Goal: Transaction & Acquisition: Book appointment/travel/reservation

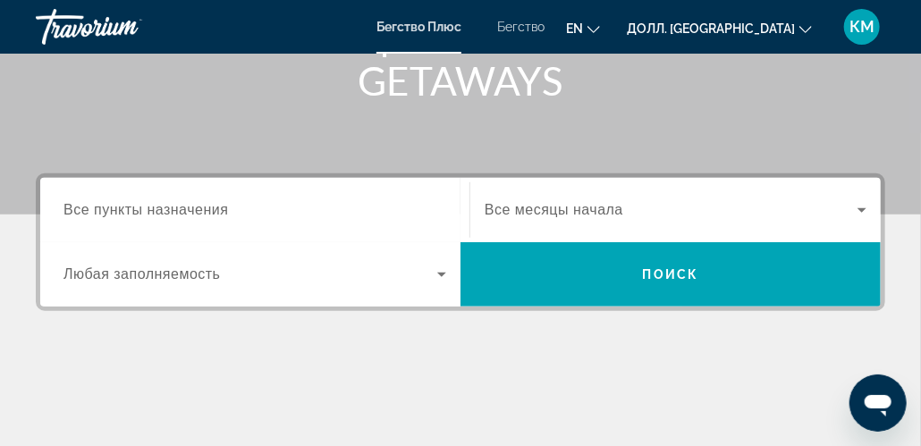
scroll to position [358, 0]
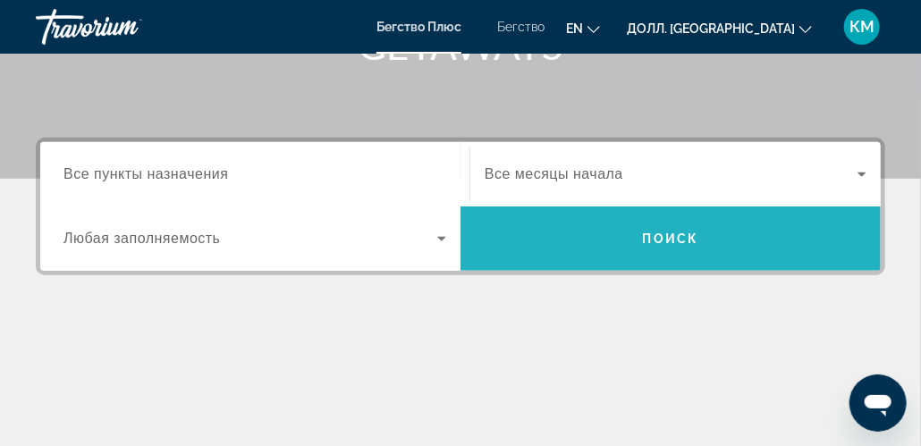
click at [671, 240] on span "Поиск" at bounding box center [671, 239] width 56 height 14
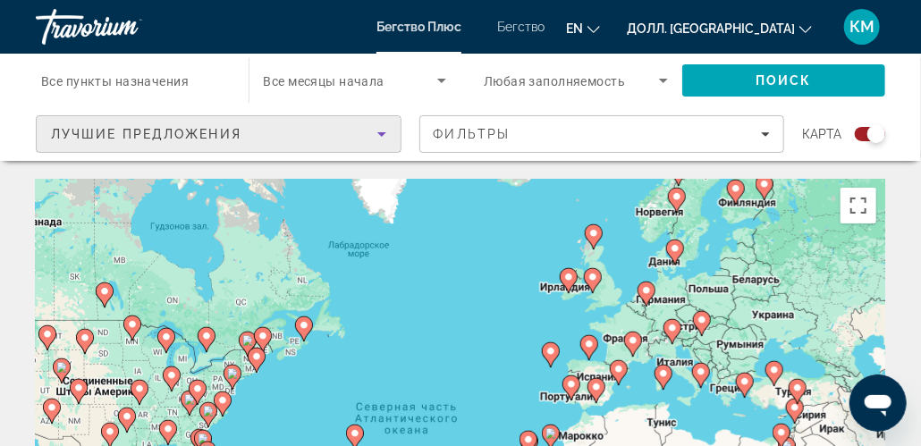
click at [384, 134] on icon "Сортировать по" at bounding box center [381, 133] width 21 height 21
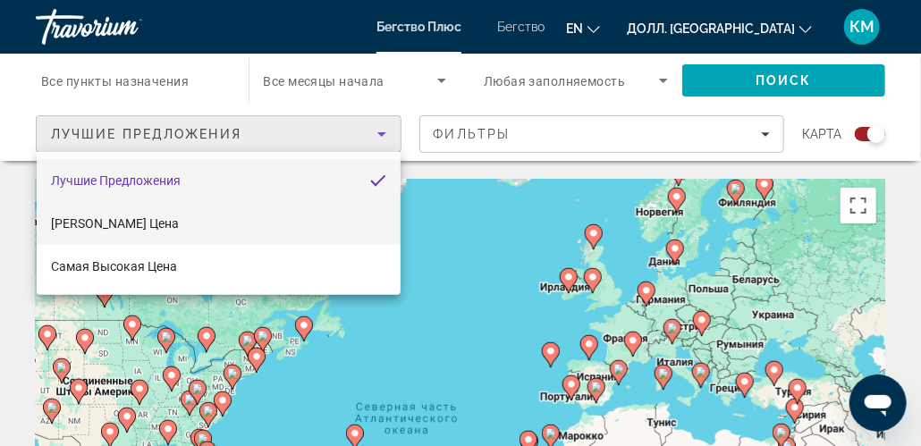
click at [238, 234] on mat-option "[PERSON_NAME] Цена" at bounding box center [219, 223] width 364 height 43
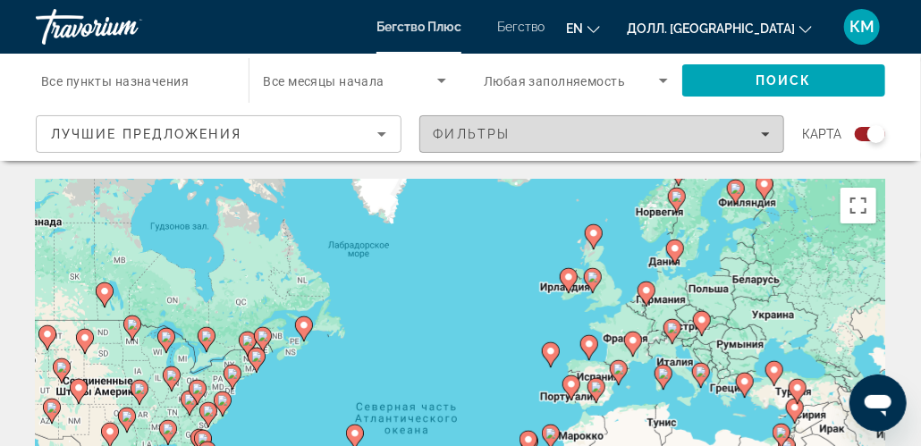
click at [764, 134] on icon "Фильтры" at bounding box center [765, 134] width 9 height 4
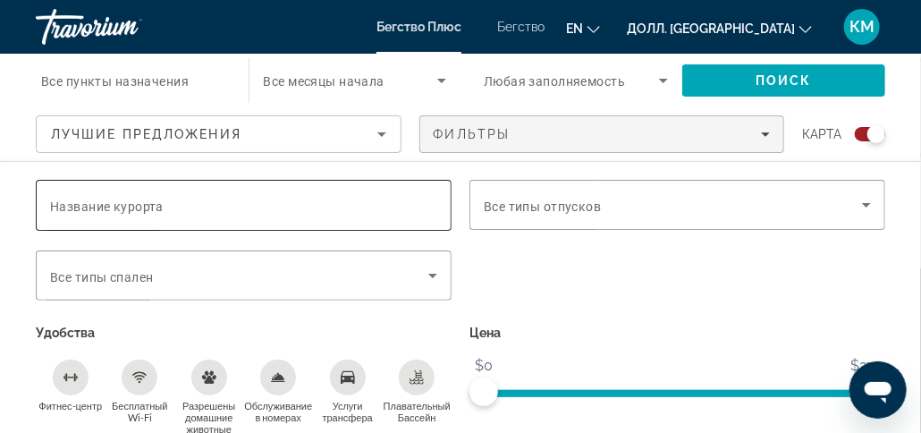
click at [215, 195] on input "Название курорта" at bounding box center [243, 205] width 387 height 21
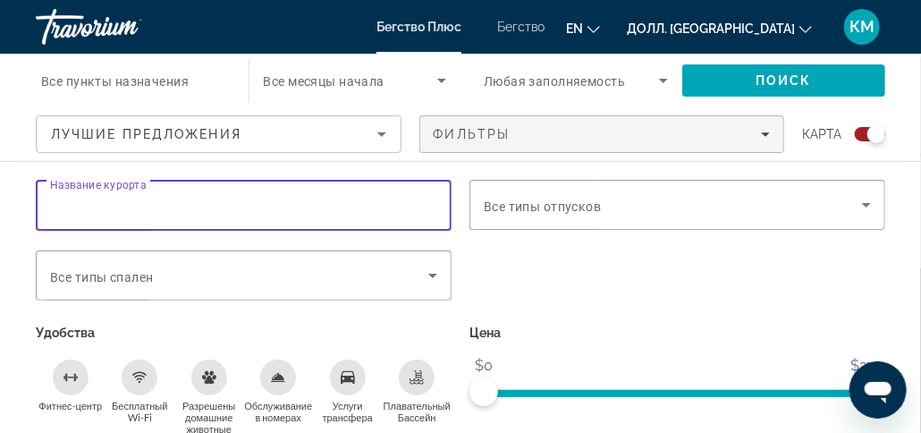
click at [58, 209] on input "Название курорта" at bounding box center [243, 205] width 387 height 21
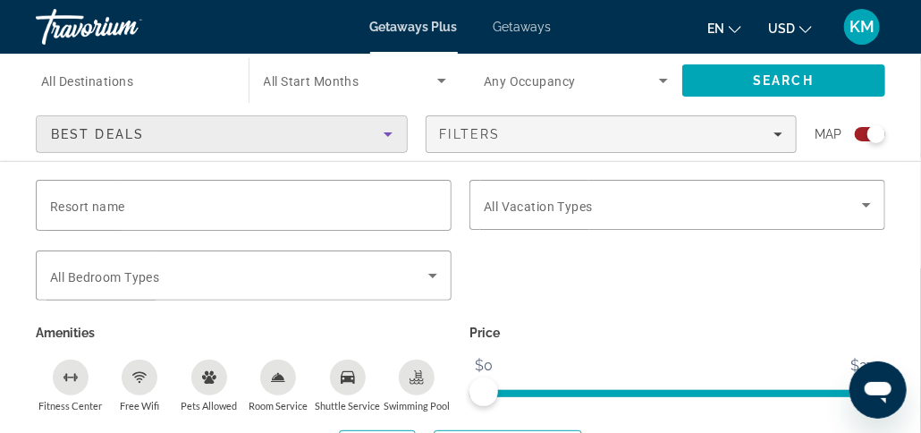
click at [385, 133] on icon "Sort by" at bounding box center [388, 134] width 9 height 4
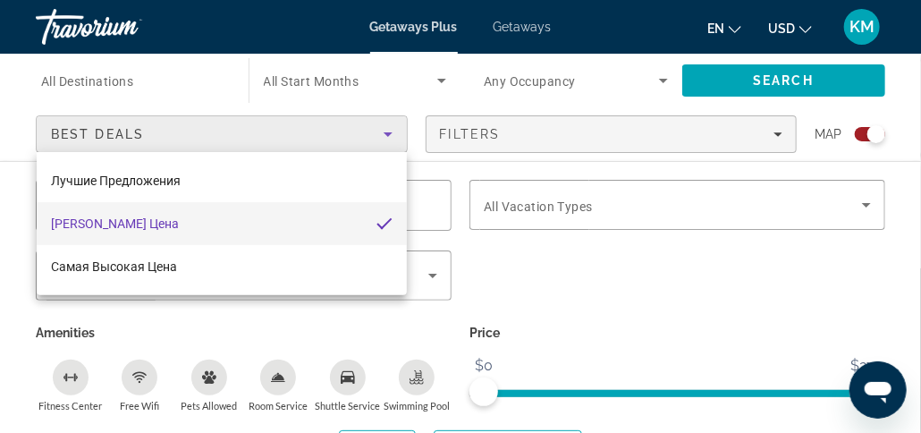
click at [389, 132] on div at bounding box center [460, 216] width 921 height 433
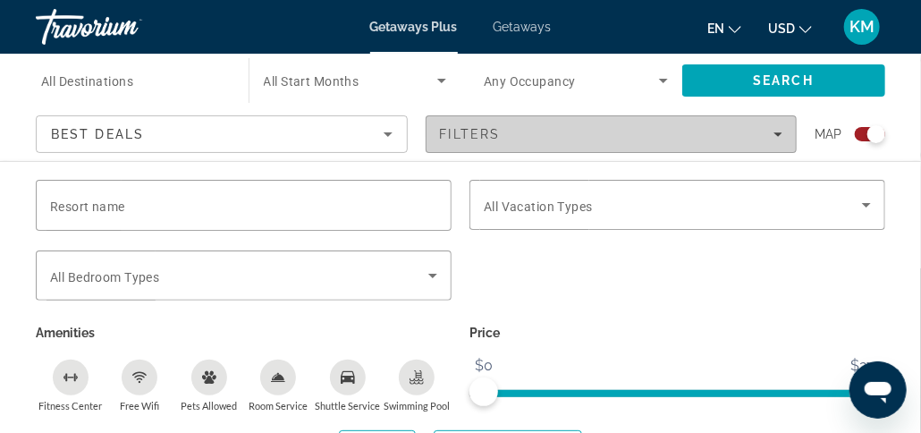
click at [776, 130] on icon "Filters" at bounding box center [777, 134] width 9 height 9
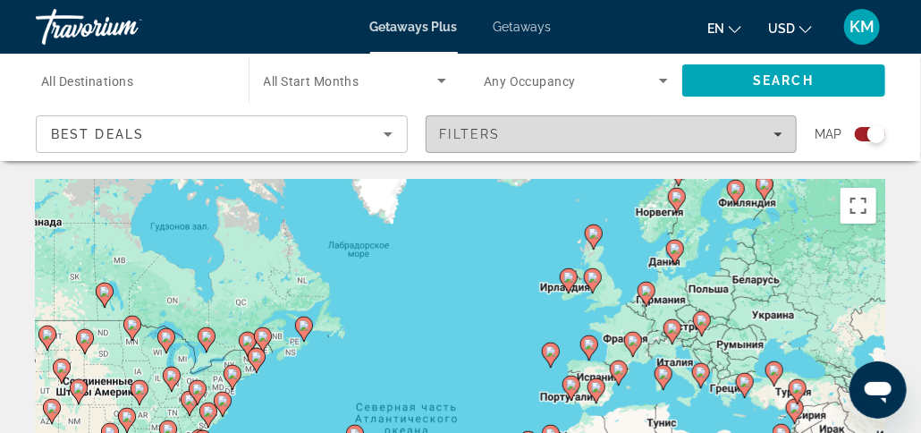
click at [780, 132] on icon "Filters" at bounding box center [777, 134] width 9 height 9
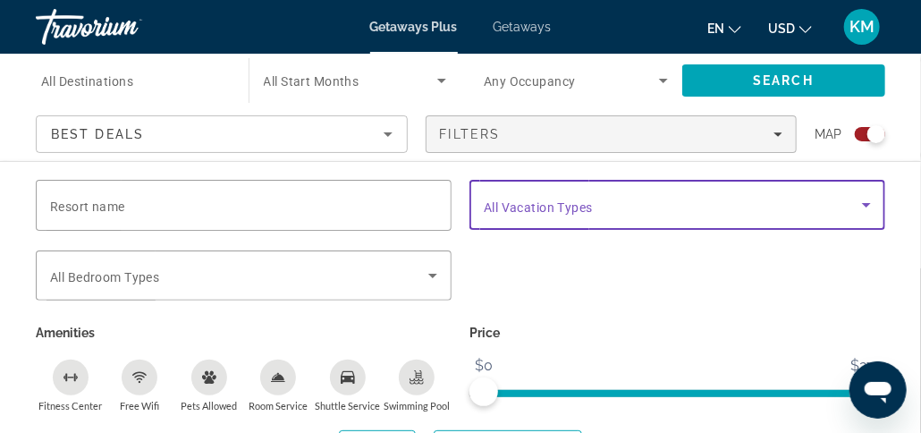
click at [866, 204] on icon "Search widget" at bounding box center [866, 205] width 9 height 4
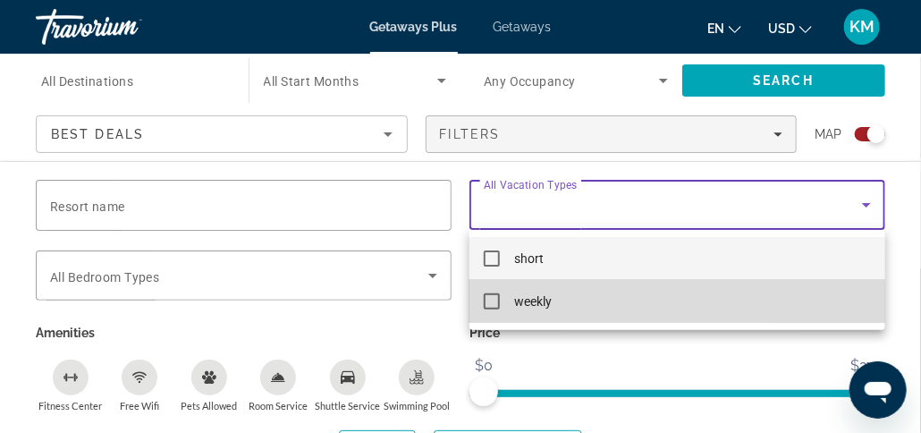
click at [487, 303] on mat-pseudo-checkbox at bounding box center [492, 301] width 16 height 16
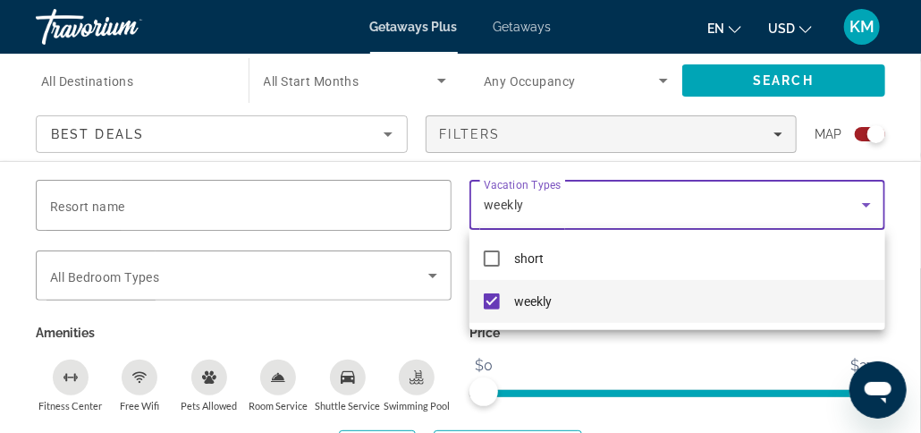
click at [436, 275] on div at bounding box center [460, 216] width 921 height 433
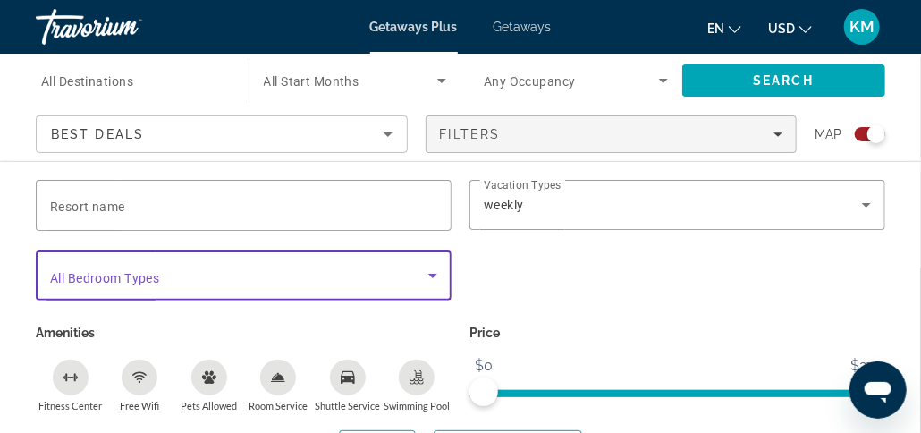
click at [431, 274] on icon "Search widget" at bounding box center [432, 276] width 9 height 4
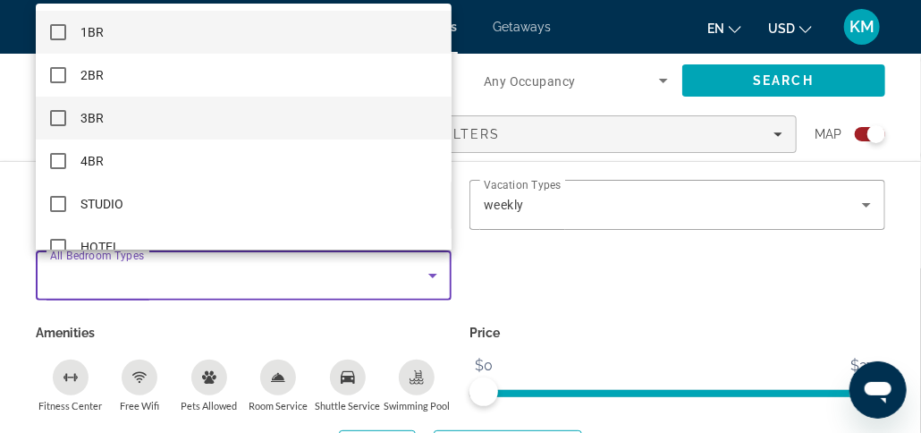
click at [57, 119] on mat-pseudo-checkbox at bounding box center [58, 118] width 16 height 16
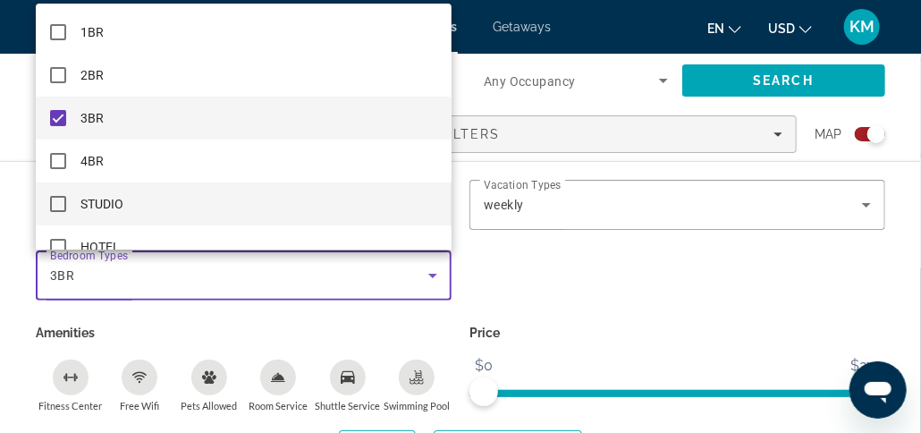
click at [57, 205] on mat-pseudo-checkbox at bounding box center [58, 204] width 16 height 16
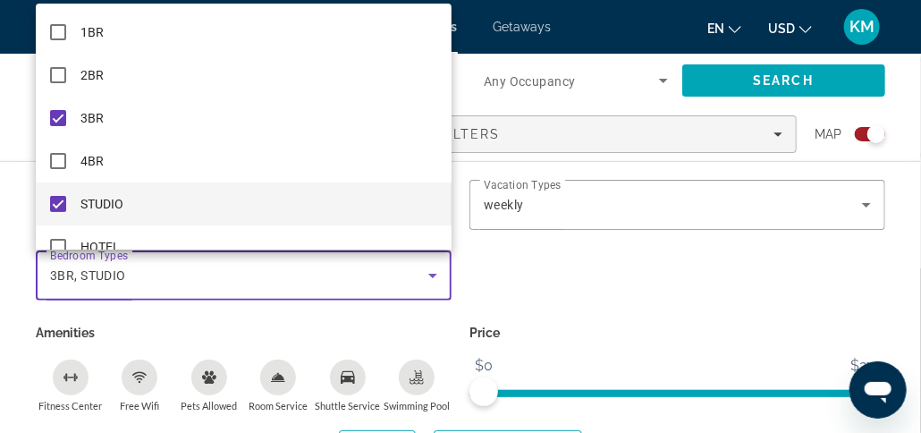
click at [434, 278] on div at bounding box center [460, 216] width 921 height 433
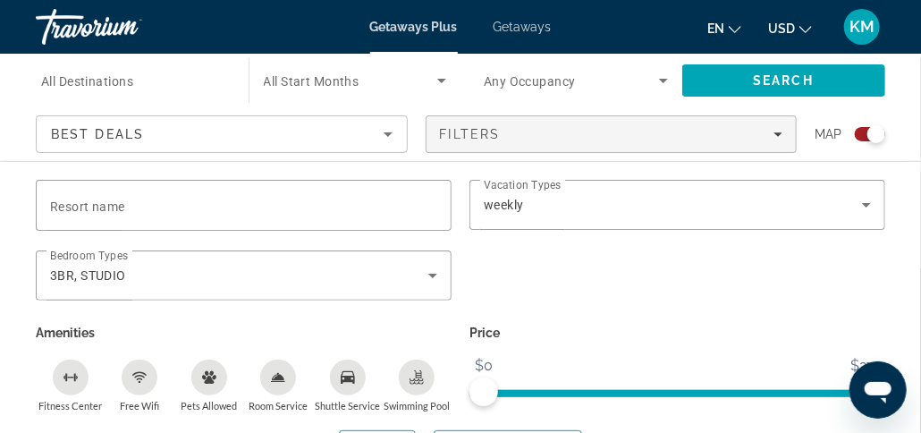
scroll to position [4309, 0]
click at [856, 358] on span "$279" at bounding box center [866, 365] width 38 height 27
click at [635, 386] on span "ngx-slider" at bounding box center [753, 389] width 236 height 29
click at [652, 392] on ngx-slider "$0 $279 $121 $279" at bounding box center [677, 392] width 416 height 4
click at [611, 390] on ngx-slider "$0 $279 $91 $279" at bounding box center [677, 392] width 416 height 4
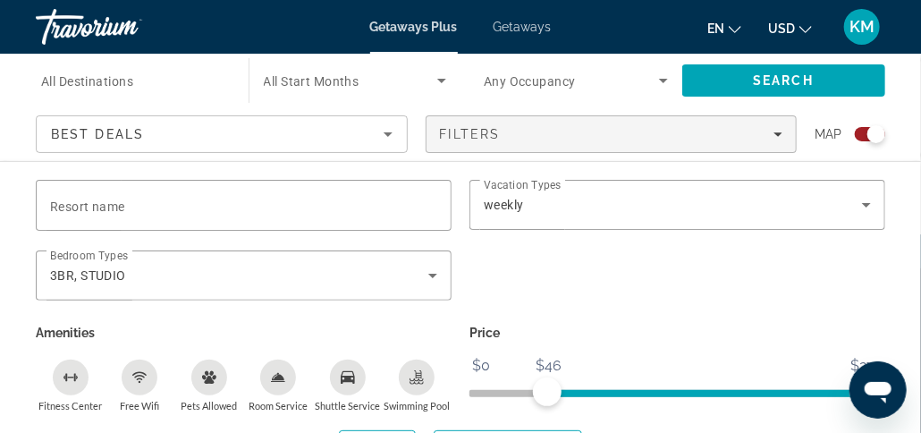
click at [548, 391] on span "ngx-slider" at bounding box center [677, 393] width 416 height 7
click at [136, 389] on div "Free Wifi" at bounding box center [140, 377] width 36 height 36
click at [63, 390] on div "Fitness Center" at bounding box center [71, 377] width 36 height 36
click at [269, 383] on div "Room Service" at bounding box center [278, 377] width 36 height 36
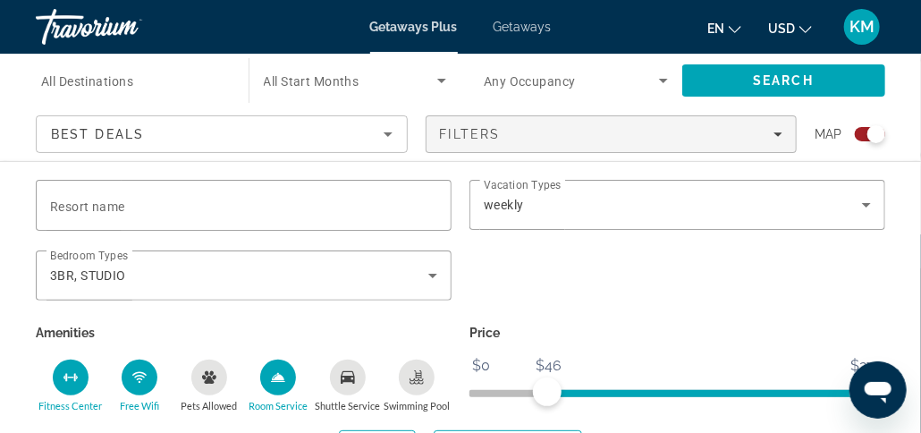
click at [417, 389] on div "Swimming Pool" at bounding box center [417, 377] width 36 height 36
click at [129, 79] on ya-tr-span "All Destinations" at bounding box center [87, 81] width 92 height 14
click at [129, 79] on input "Destination All Destinations" at bounding box center [133, 81] width 184 height 21
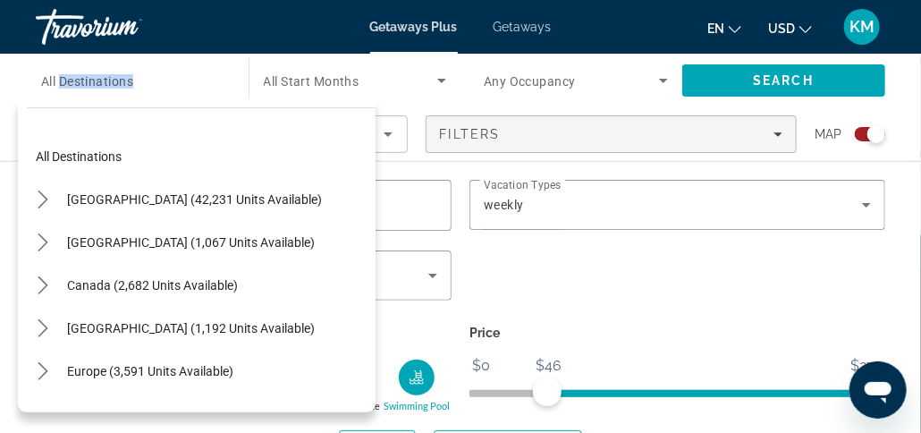
click at [129, 79] on ya-tr-span "All Destinations" at bounding box center [87, 81] width 92 height 14
click at [129, 79] on input "Destination All Destinations" at bounding box center [133, 81] width 184 height 21
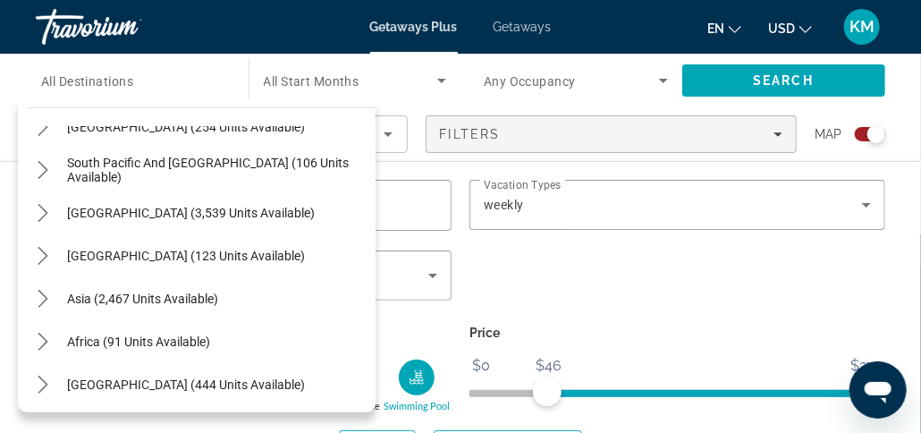
scroll to position [290, 0]
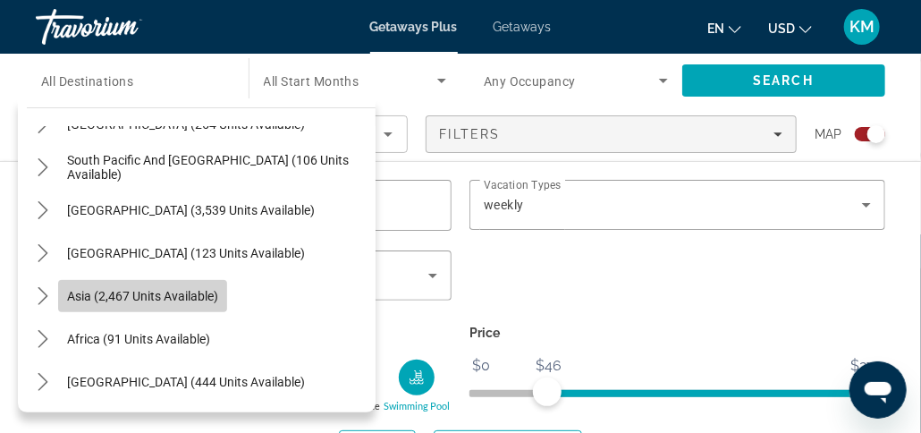
click at [89, 300] on span "Asia (2,467 units available)" at bounding box center [142, 296] width 151 height 14
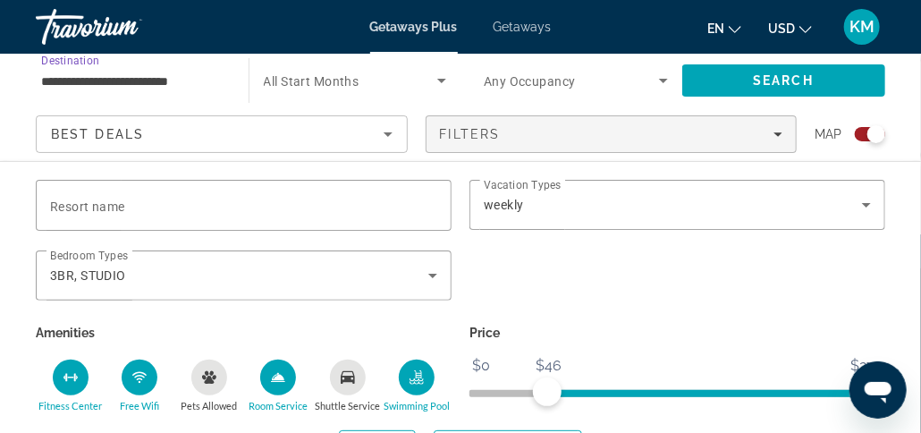
click at [64, 82] on input "**********" at bounding box center [133, 81] width 184 height 21
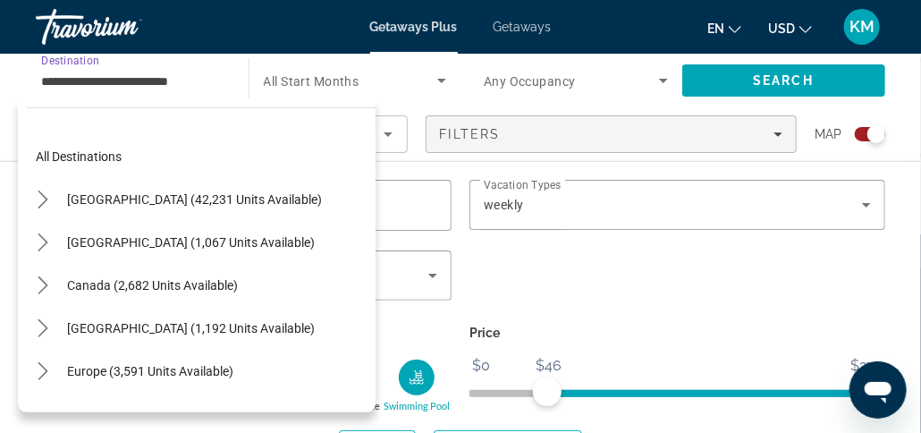
click at [64, 82] on input "**********" at bounding box center [133, 81] width 184 height 21
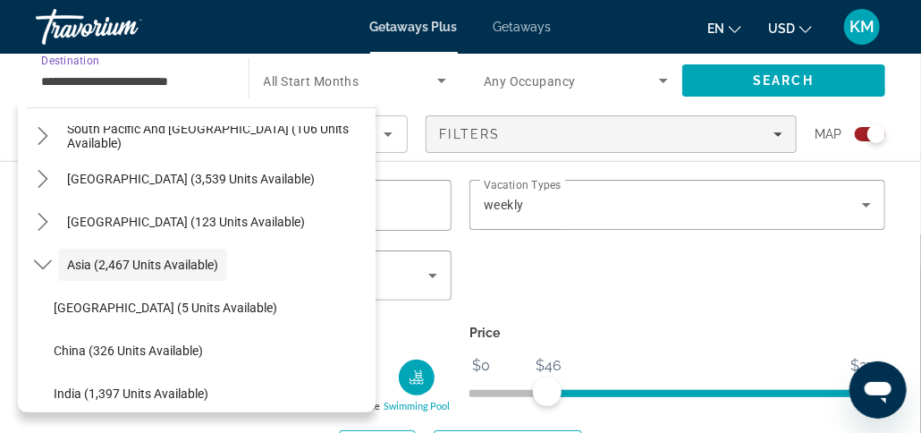
click at [64, 82] on input "**********" at bounding box center [133, 81] width 184 height 21
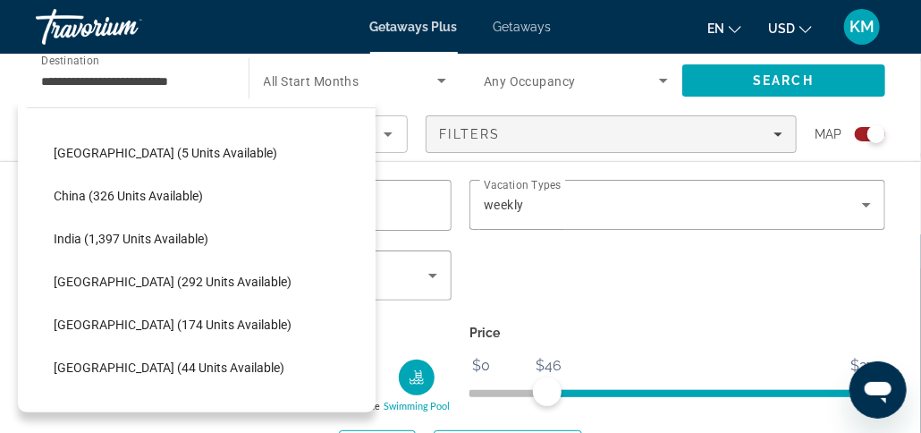
scroll to position [511, 0]
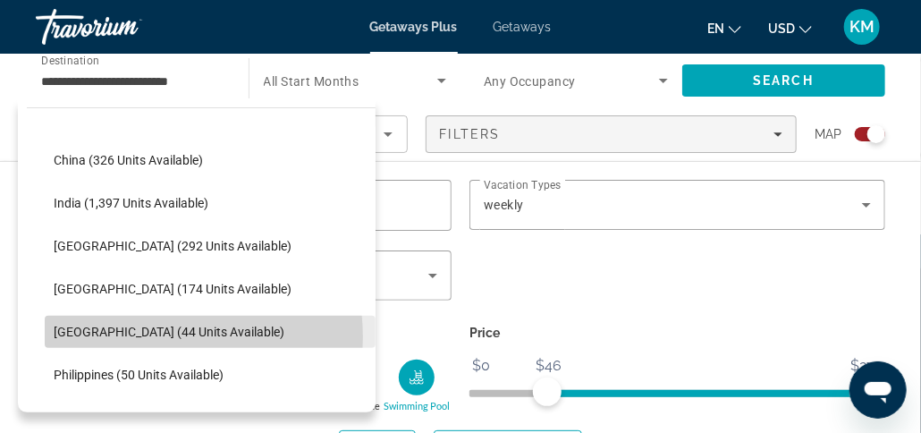
click at [140, 336] on span "[GEOGRAPHIC_DATA] (44 units available)" at bounding box center [169, 332] width 231 height 14
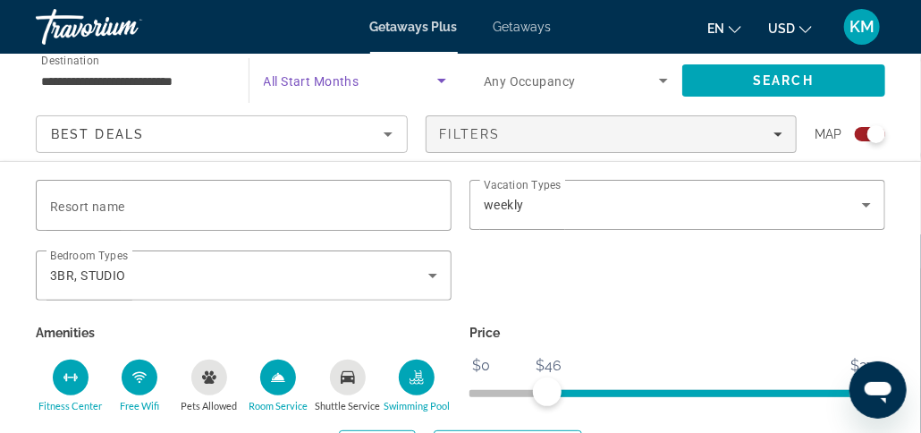
click at [440, 80] on icon "Search widget" at bounding box center [441, 81] width 9 height 4
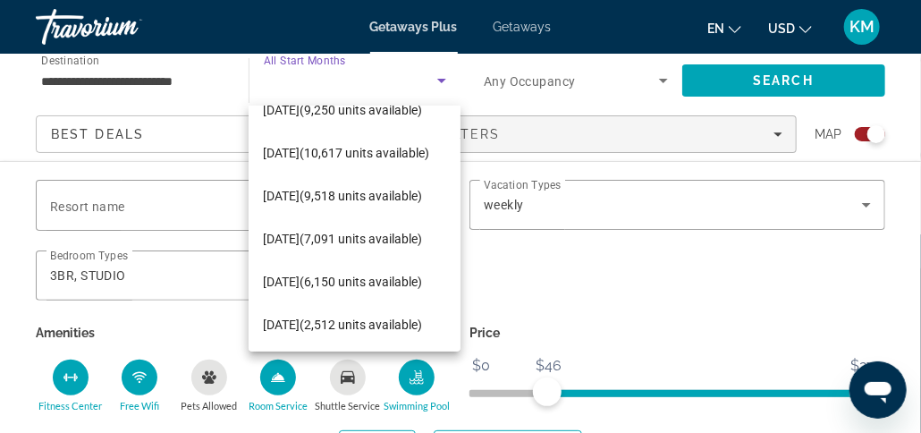
scroll to position [131, 0]
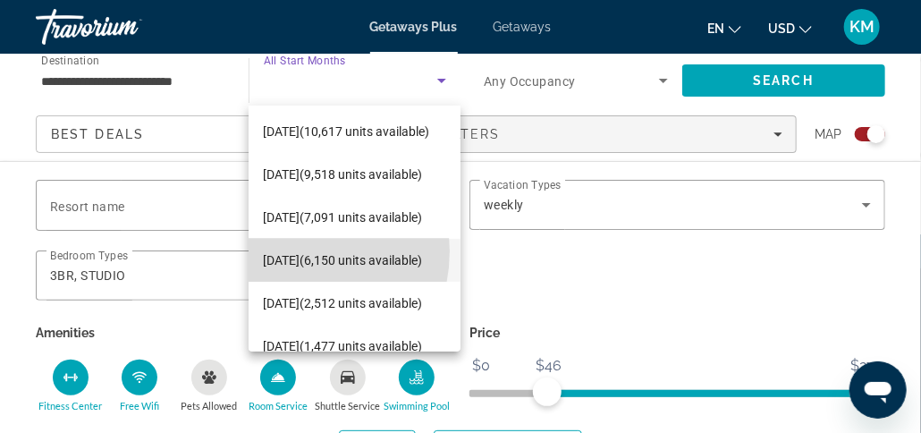
click at [287, 250] on span "[DATE] (6,150 units available)" at bounding box center [342, 259] width 159 height 21
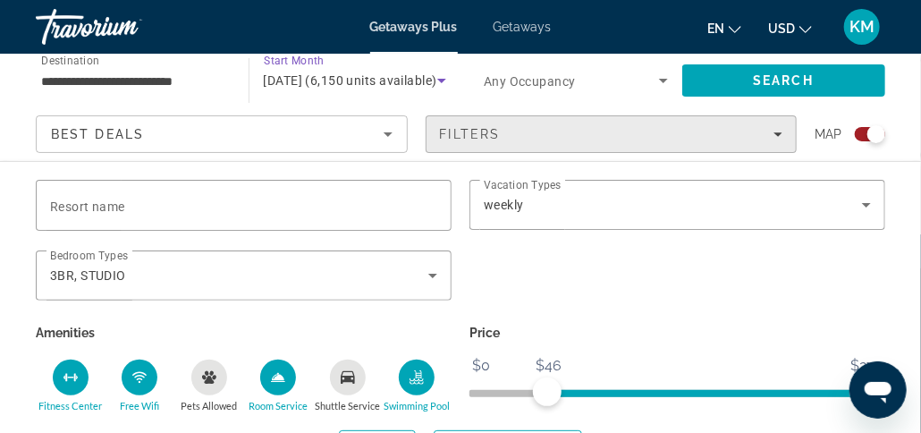
scroll to position [4309, 0]
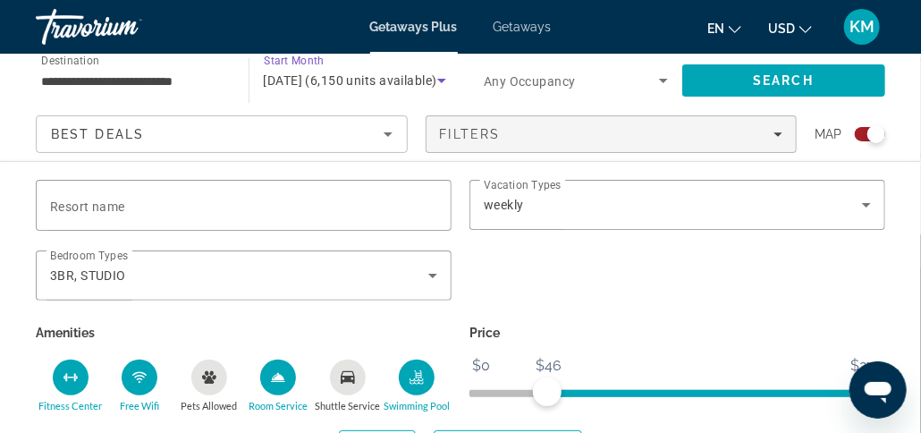
click at [439, 82] on icon "Search widget" at bounding box center [441, 80] width 21 height 21
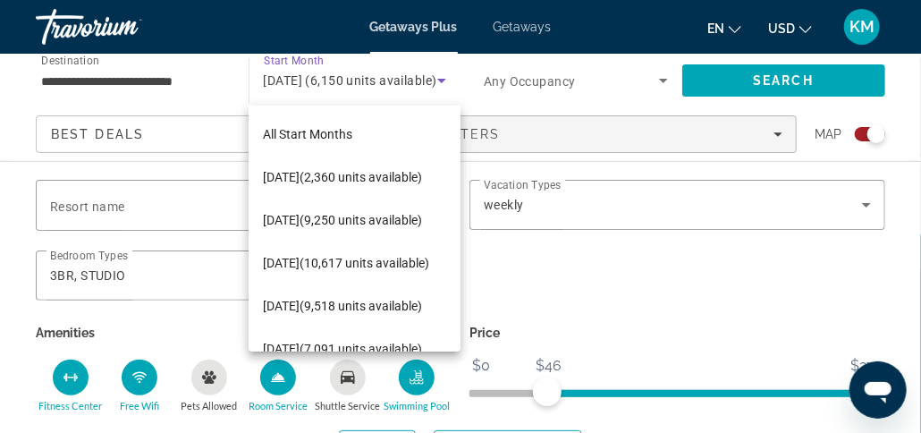
scroll to position [61, 0]
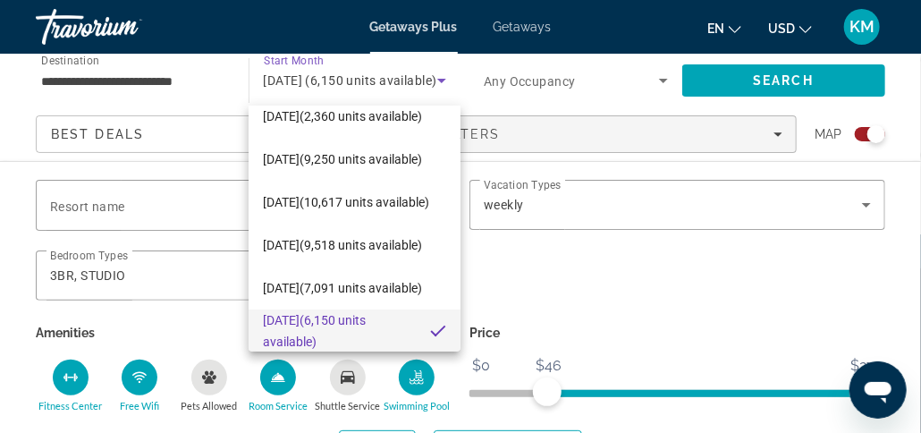
click at [451, 80] on div at bounding box center [460, 216] width 921 height 433
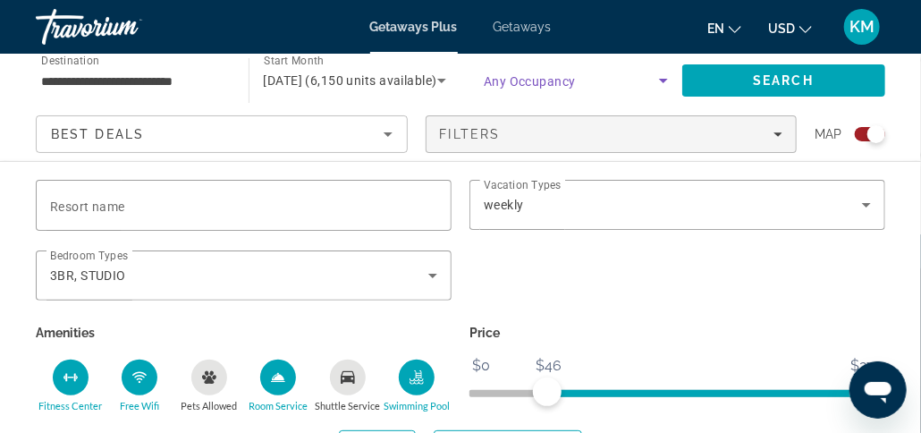
click at [661, 82] on icon "Search widget" at bounding box center [663, 80] width 21 height 21
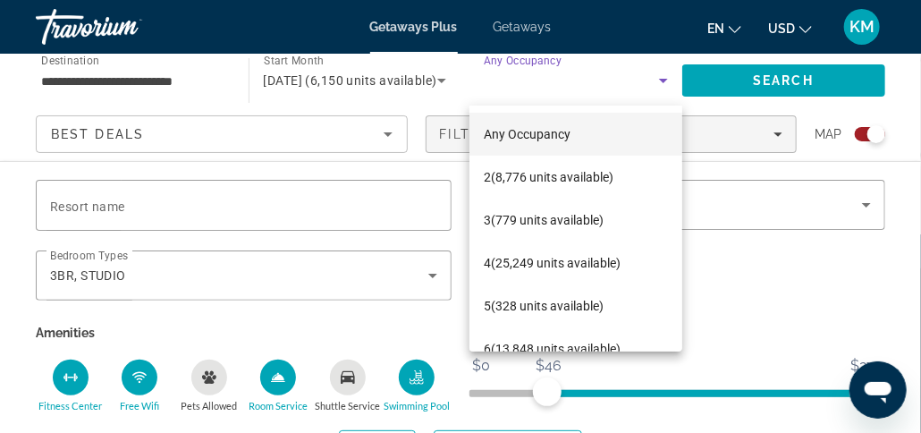
click at [645, 89] on div at bounding box center [460, 216] width 921 height 433
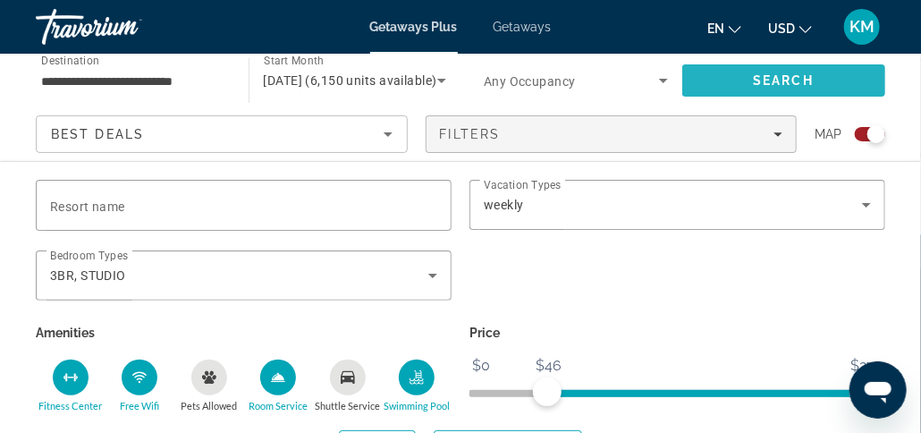
click at [766, 75] on span "Search" at bounding box center [783, 80] width 61 height 14
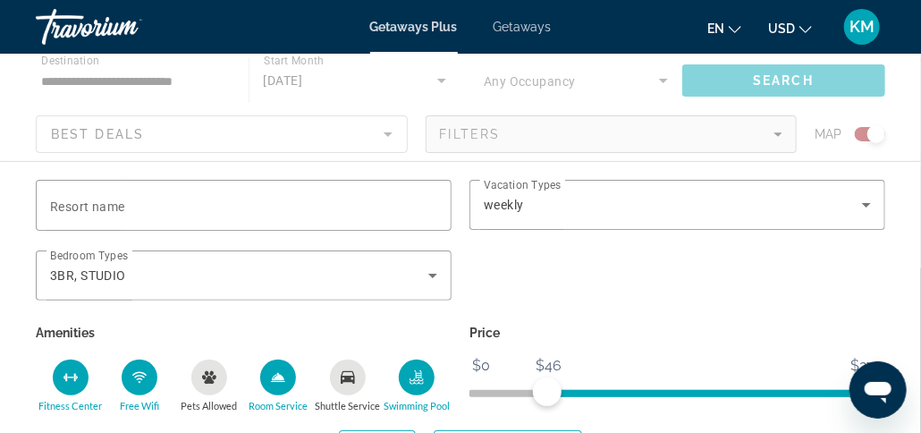
click at [766, 75] on div "Main content" at bounding box center [460, 107] width 921 height 107
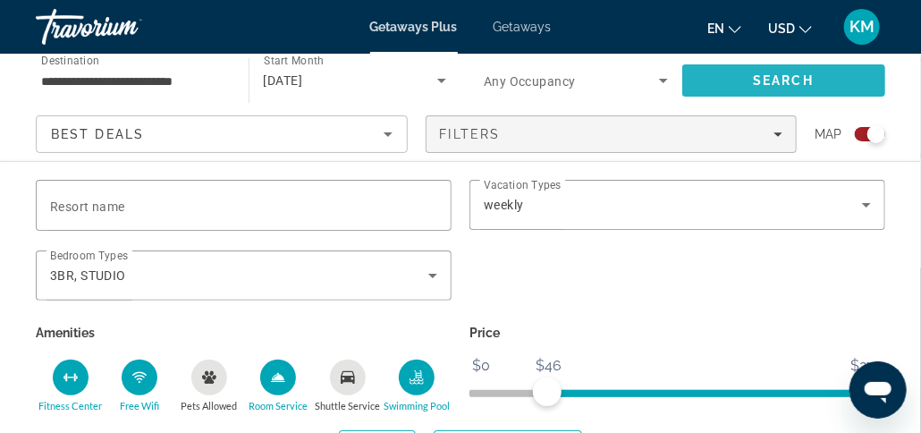
click at [772, 76] on span "Search" at bounding box center [783, 80] width 61 height 14
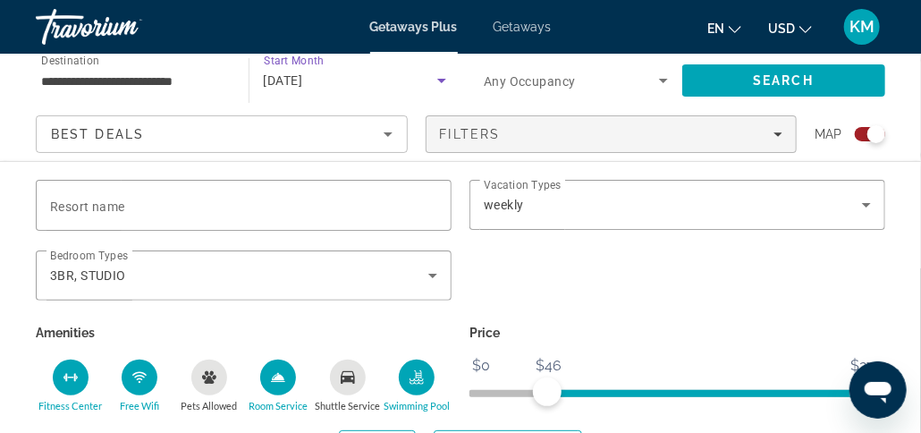
click at [440, 79] on icon "Search widget" at bounding box center [441, 81] width 9 height 4
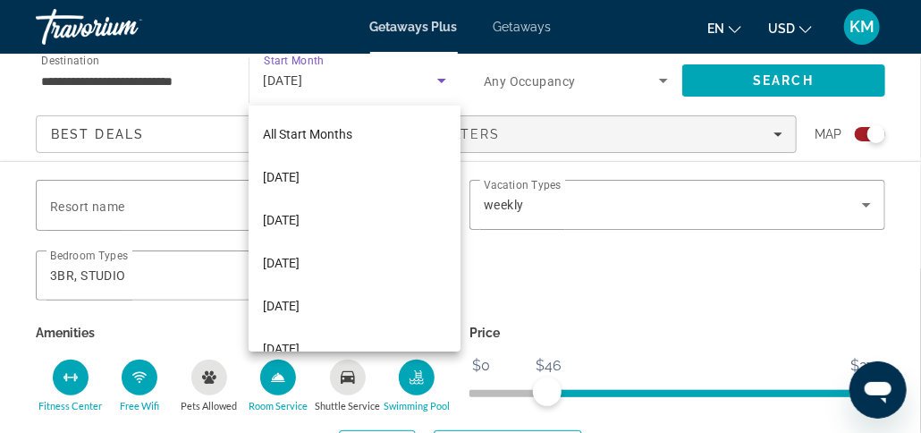
scroll to position [61, 0]
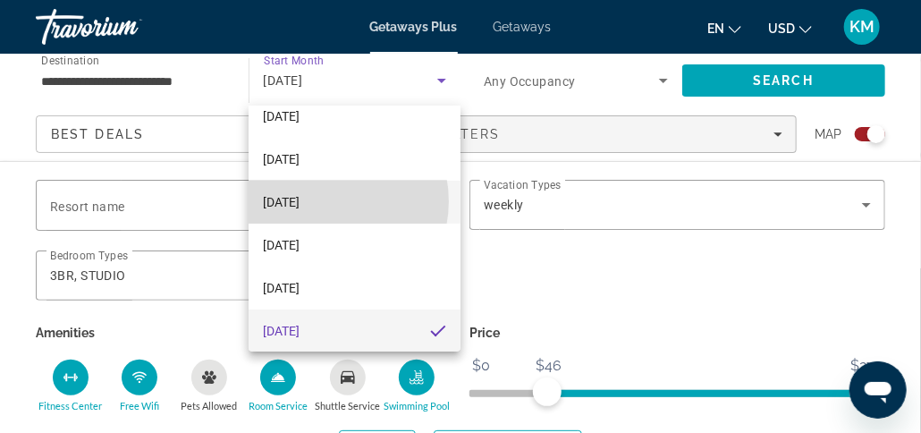
click at [299, 200] on span "[DATE]" at bounding box center [281, 201] width 37 height 21
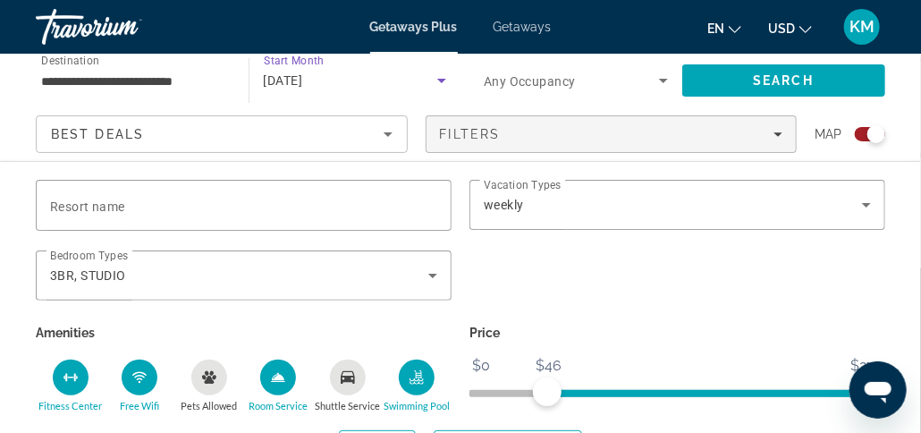
click at [662, 80] on icon "Search widget" at bounding box center [663, 81] width 9 height 4
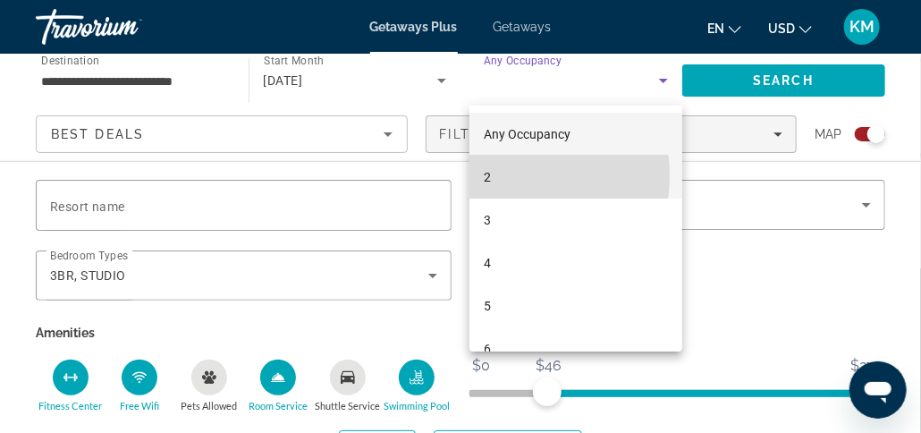
click at [495, 175] on mat-option "2" at bounding box center [575, 177] width 213 height 43
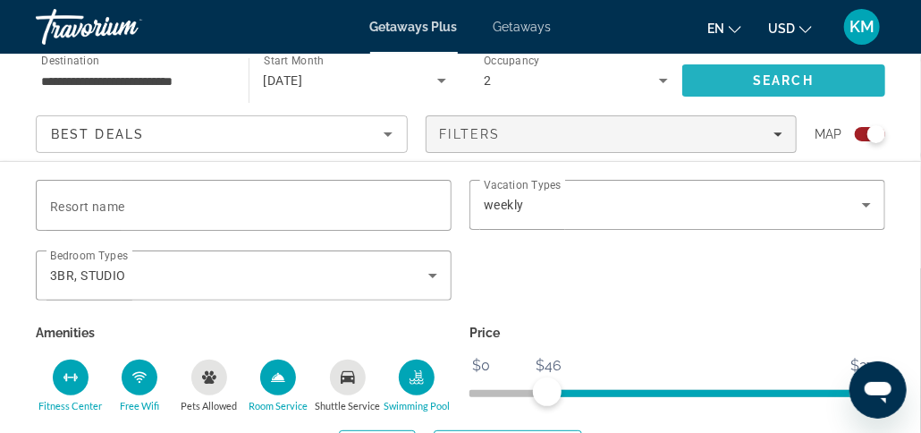
click at [788, 74] on span "Search" at bounding box center [783, 80] width 61 height 14
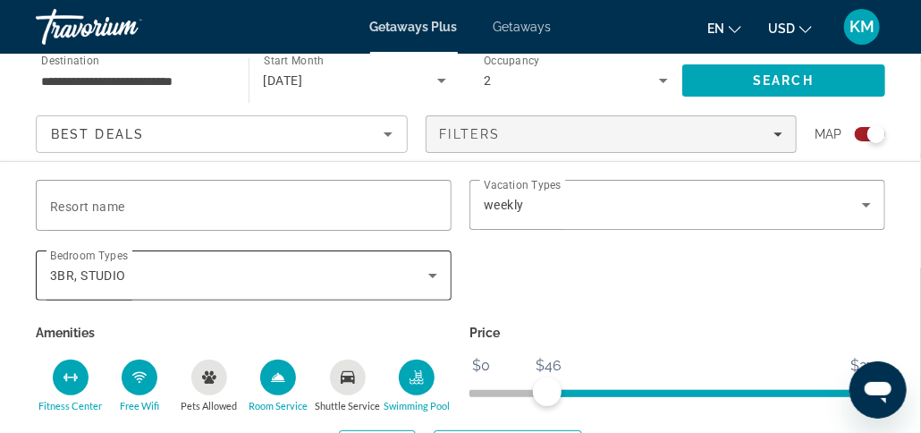
click at [434, 271] on icon "Search widget" at bounding box center [432, 275] width 21 height 21
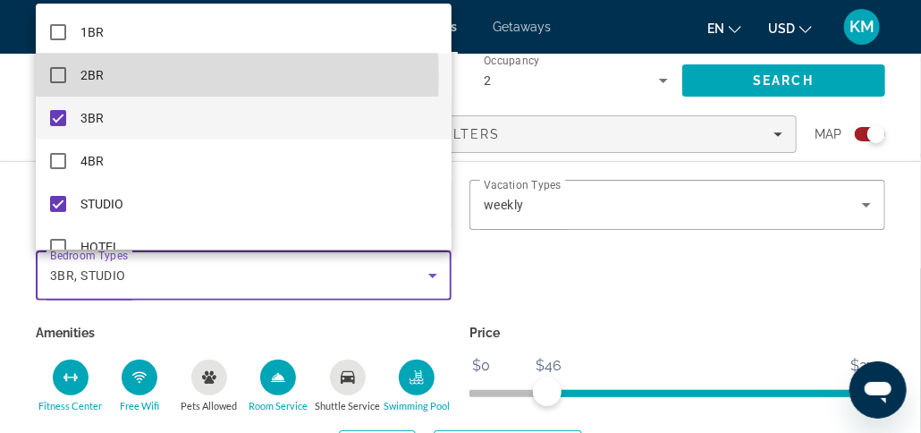
click at [57, 78] on mat-pseudo-checkbox at bounding box center [58, 75] width 16 height 16
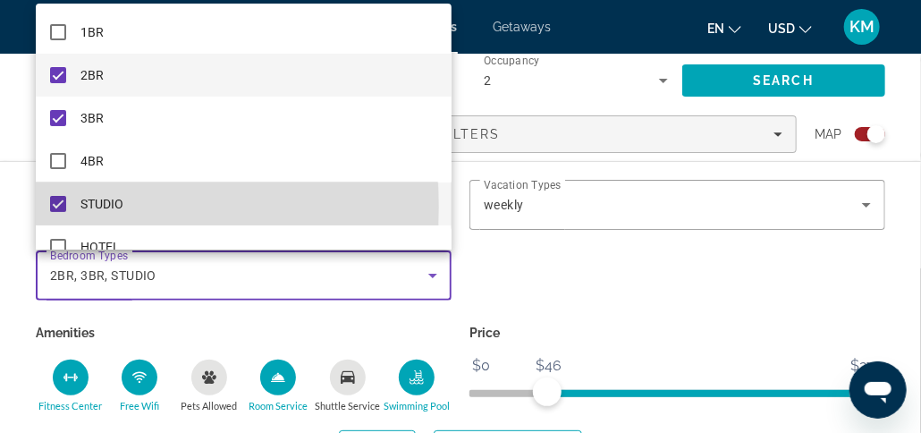
click at [55, 207] on mat-pseudo-checkbox at bounding box center [58, 204] width 16 height 16
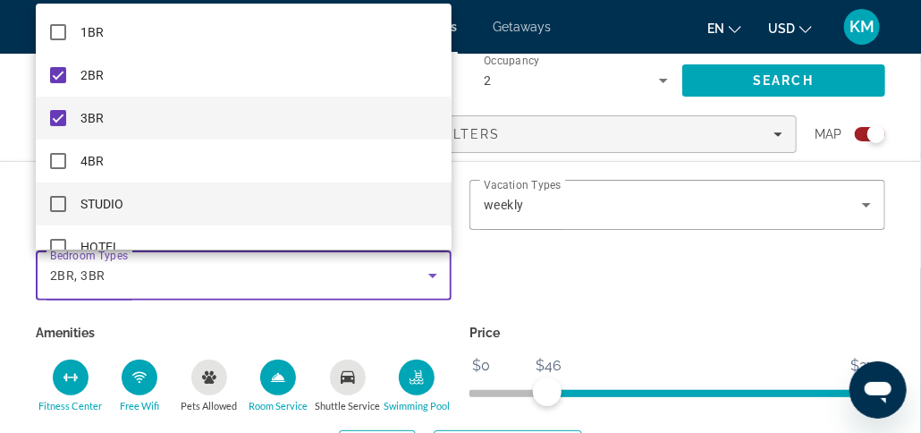
click at [54, 117] on mat-pseudo-checkbox at bounding box center [58, 118] width 16 height 16
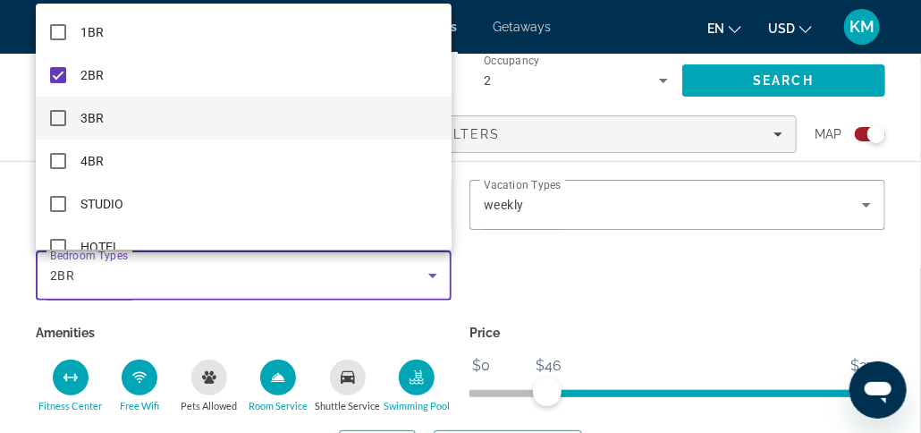
click at [384, 260] on div at bounding box center [460, 216] width 921 height 433
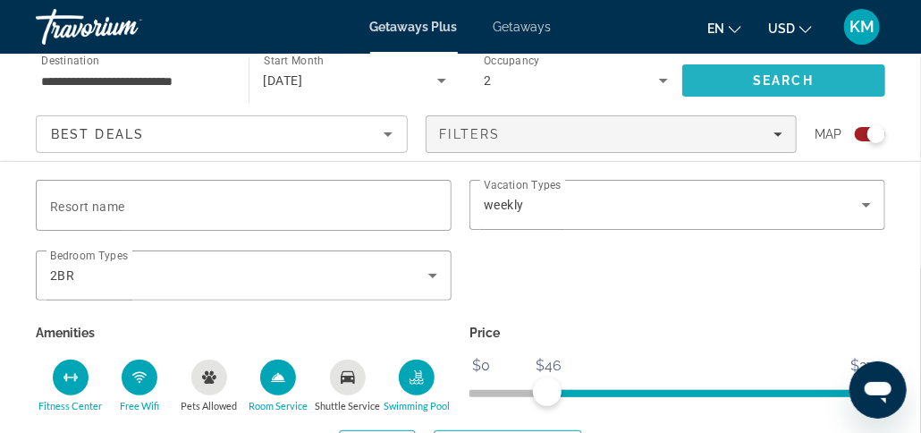
click at [783, 77] on span "Search" at bounding box center [783, 80] width 61 height 14
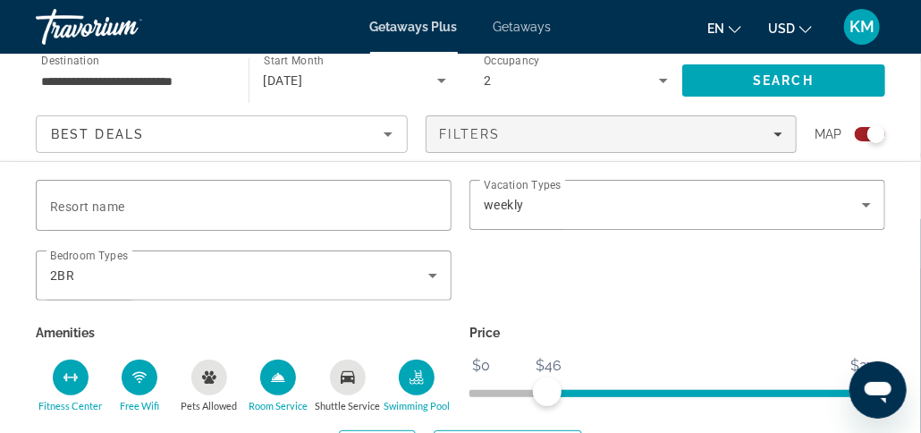
scroll to position [559, 0]
click at [75, 379] on icon "Fitness Center" at bounding box center [74, 378] width 2 height 8
click at [278, 385] on div "Room Service" at bounding box center [278, 377] width 36 height 36
click at [282, 383] on icon "Room Service" at bounding box center [278, 377] width 14 height 14
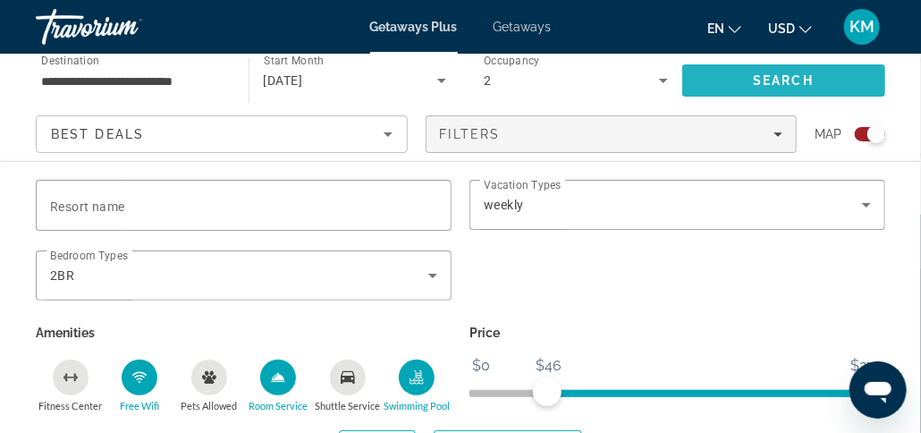
click at [783, 86] on span "Search" at bounding box center [783, 80] width 61 height 14
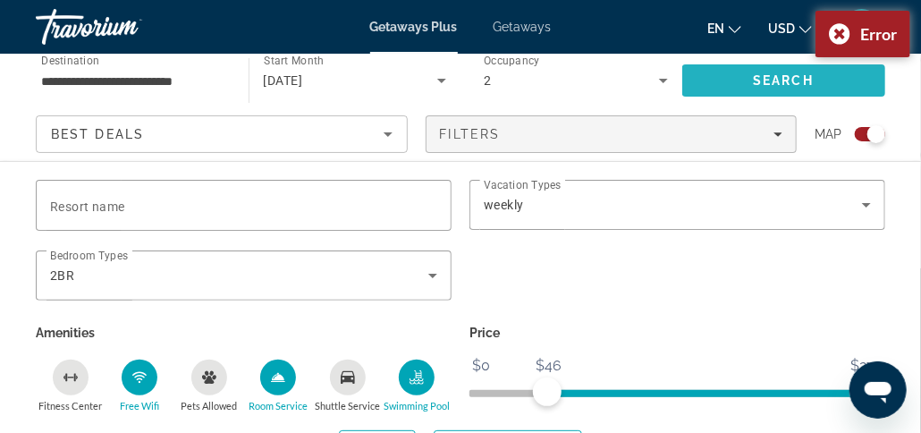
click at [783, 86] on span "Search" at bounding box center [783, 80] width 61 height 14
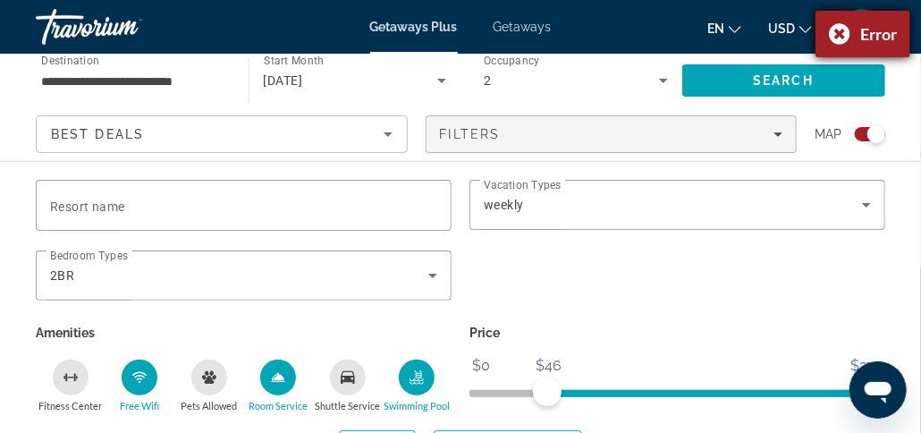
click at [837, 34] on div "Error" at bounding box center [862, 34] width 95 height 46
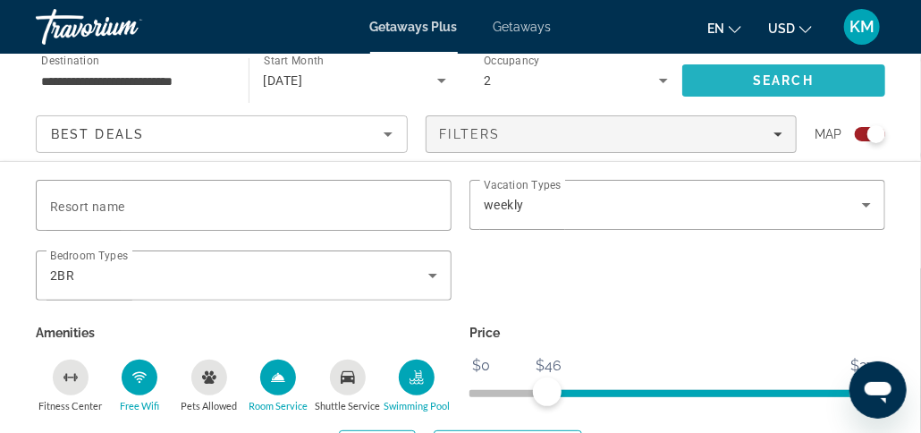
click at [765, 81] on span "Search" at bounding box center [783, 80] width 61 height 14
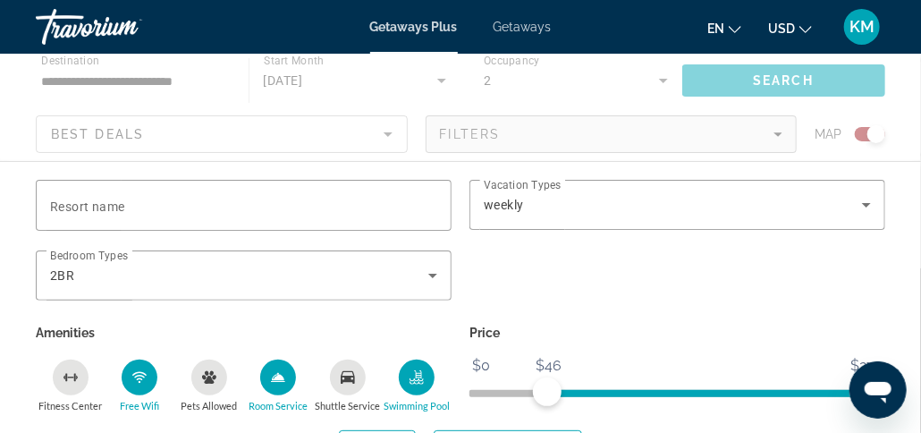
click at [765, 81] on div "Main content" at bounding box center [460, 107] width 921 height 107
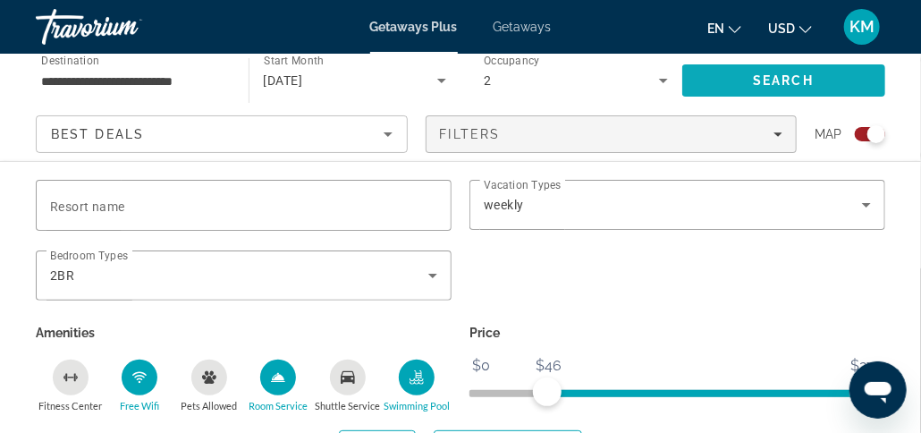
click at [765, 81] on span "Search" at bounding box center [783, 80] width 61 height 14
click at [86, 63] on ya-tr-span "Destination" at bounding box center [70, 61] width 58 height 13
click at [86, 71] on input "**********" at bounding box center [133, 81] width 184 height 21
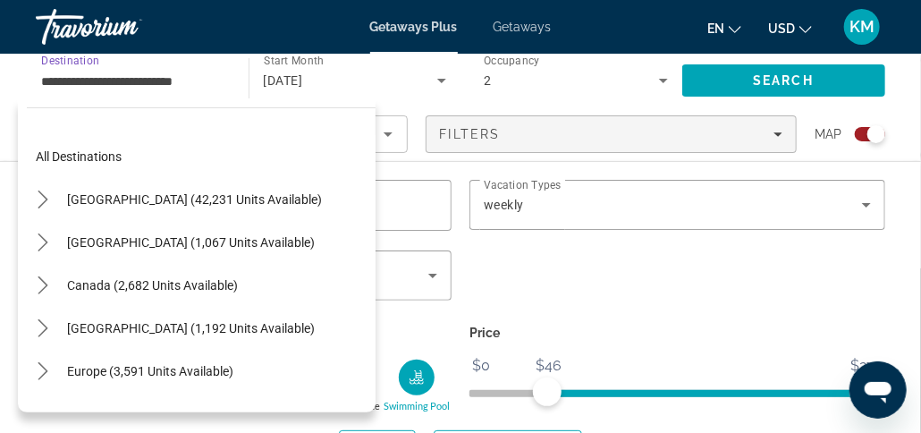
scroll to position [578, 0]
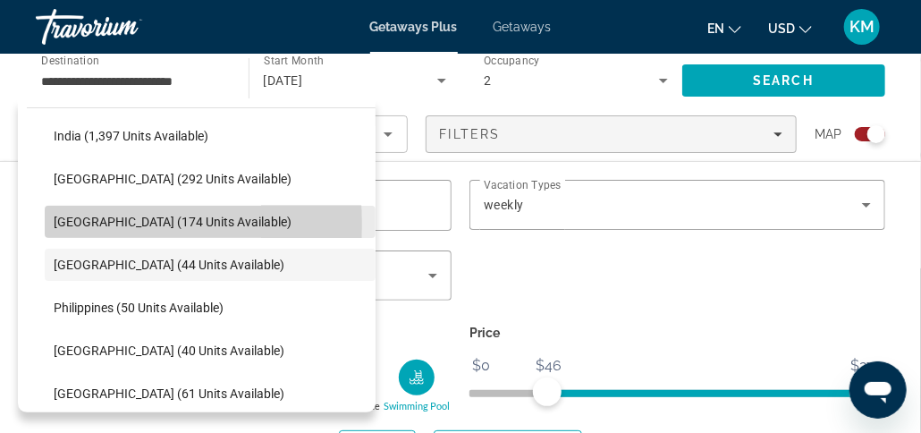
click at [84, 223] on span "[GEOGRAPHIC_DATA] (174 units available)" at bounding box center [173, 222] width 238 height 14
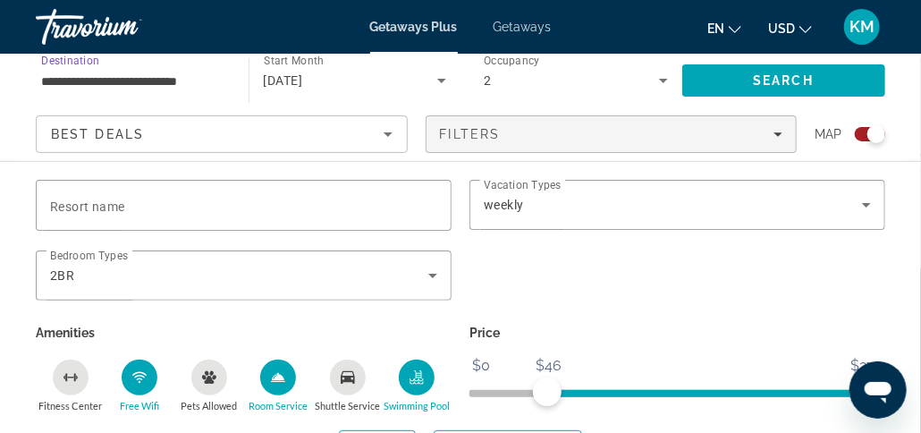
click at [90, 77] on input "**********" at bounding box center [133, 81] width 184 height 21
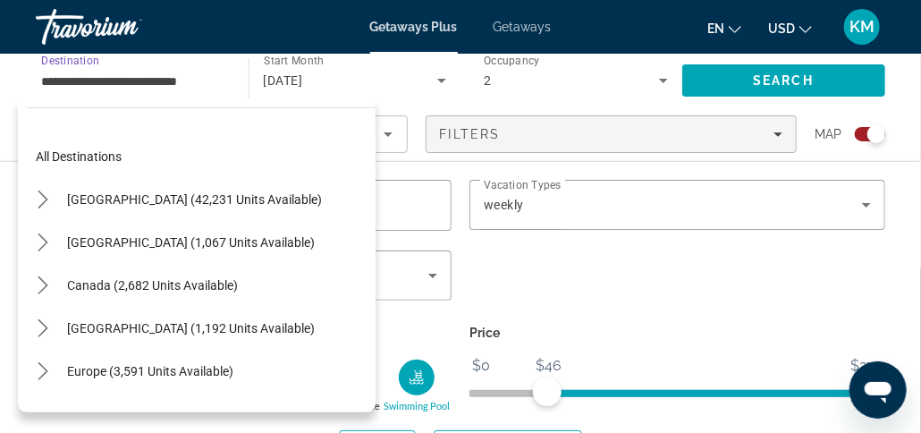
scroll to position [535, 0]
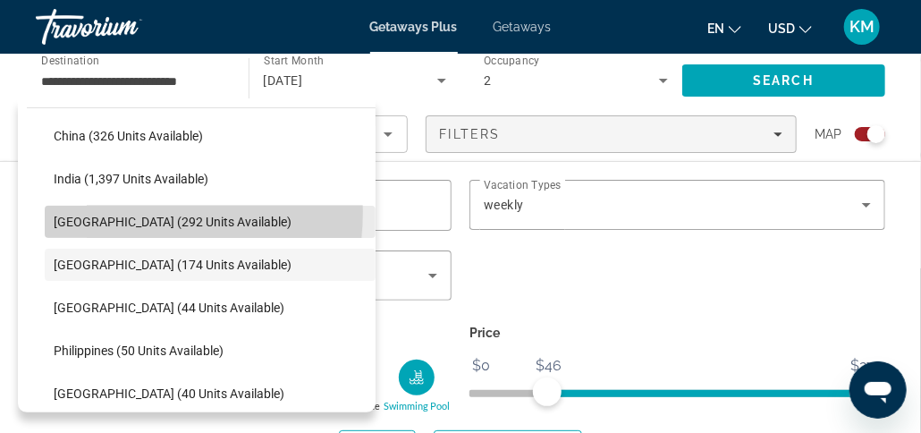
click at [111, 211] on span "Select destination: Indonesia (292 units available)" at bounding box center [210, 221] width 331 height 43
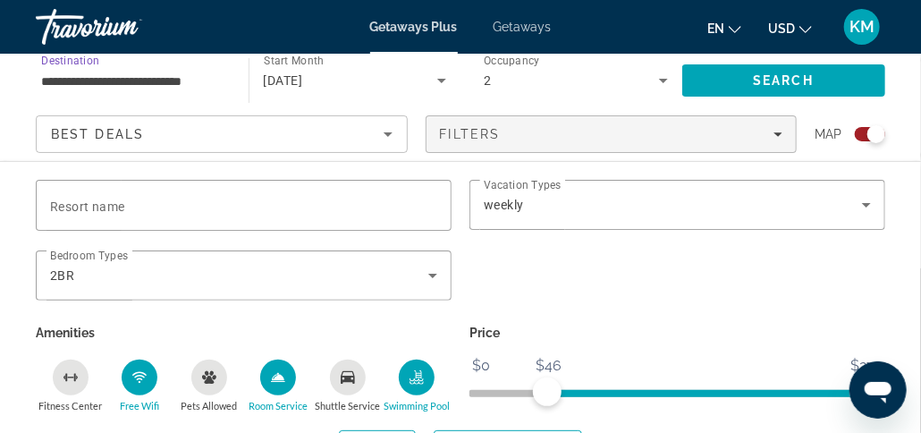
click at [89, 79] on input "**********" at bounding box center [133, 81] width 184 height 21
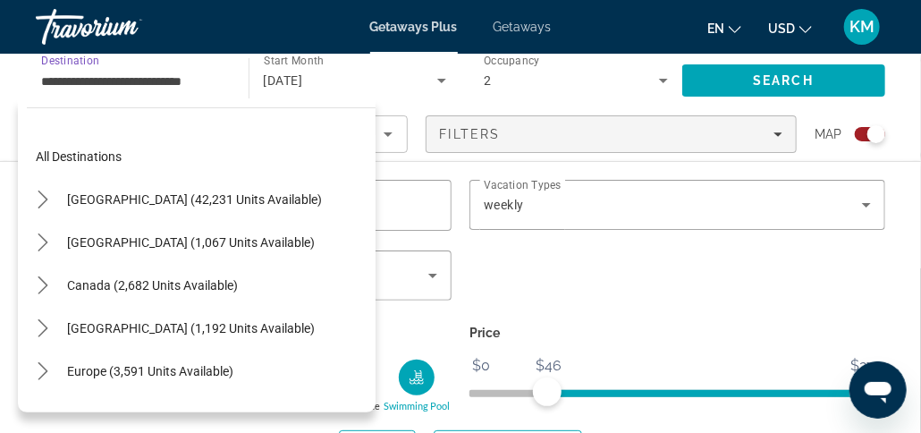
scroll to position [493, 0]
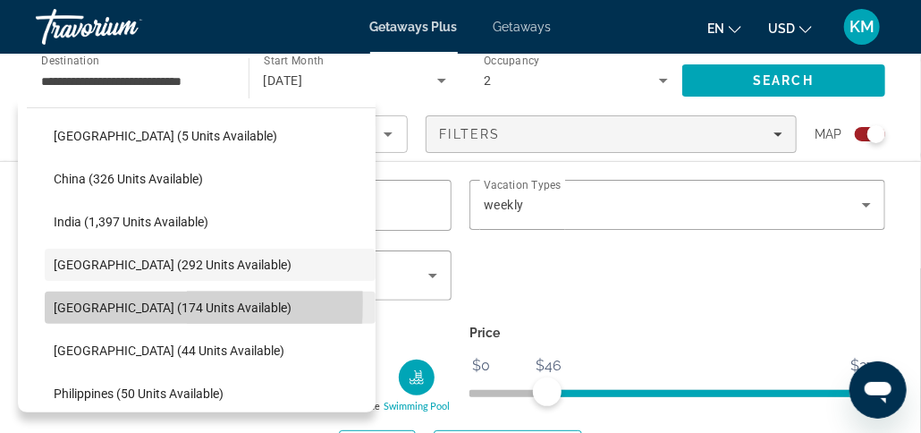
click at [47, 301] on span "Select destination: Malaysia (174 units available)" at bounding box center [210, 307] width 331 height 43
type input "**********"
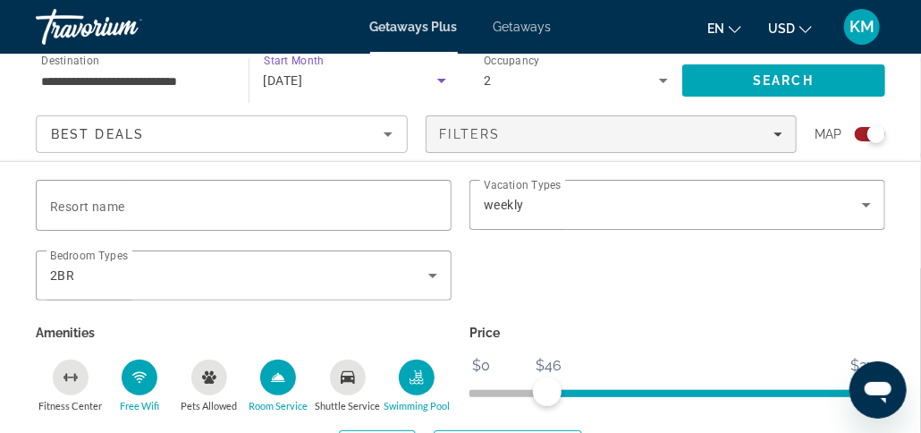
click at [440, 81] on icon "Search widget" at bounding box center [441, 80] width 21 height 21
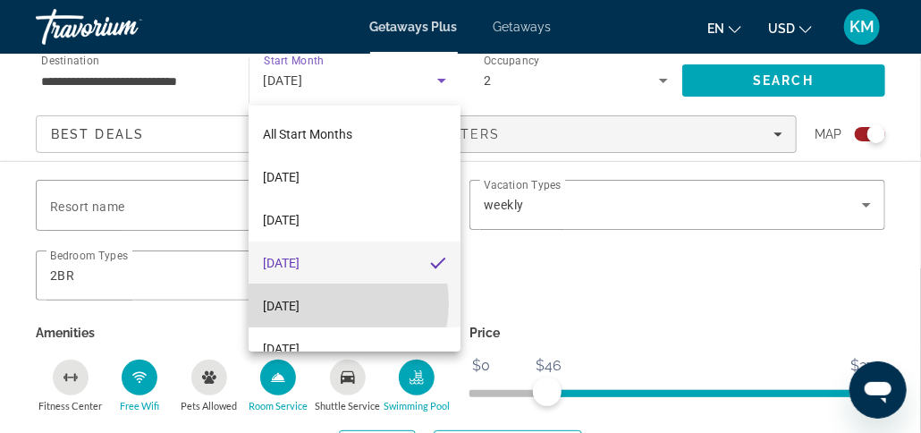
click at [299, 303] on span "[DATE]" at bounding box center [281, 305] width 37 height 21
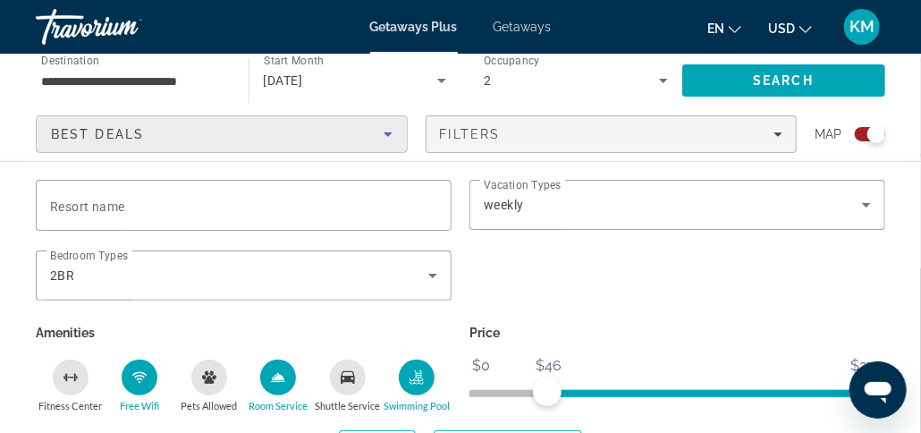
click at [386, 135] on icon "Sort by" at bounding box center [388, 134] width 9 height 4
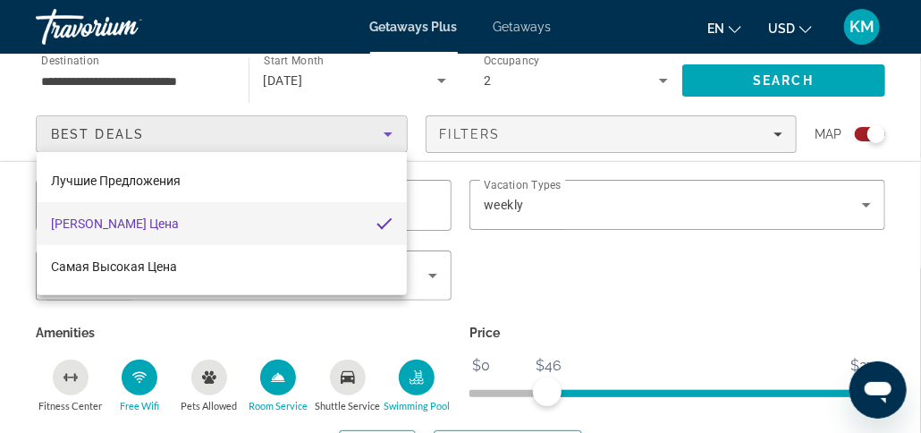
click at [465, 172] on div at bounding box center [460, 216] width 921 height 433
